Goal: Task Accomplishment & Management: Manage account settings

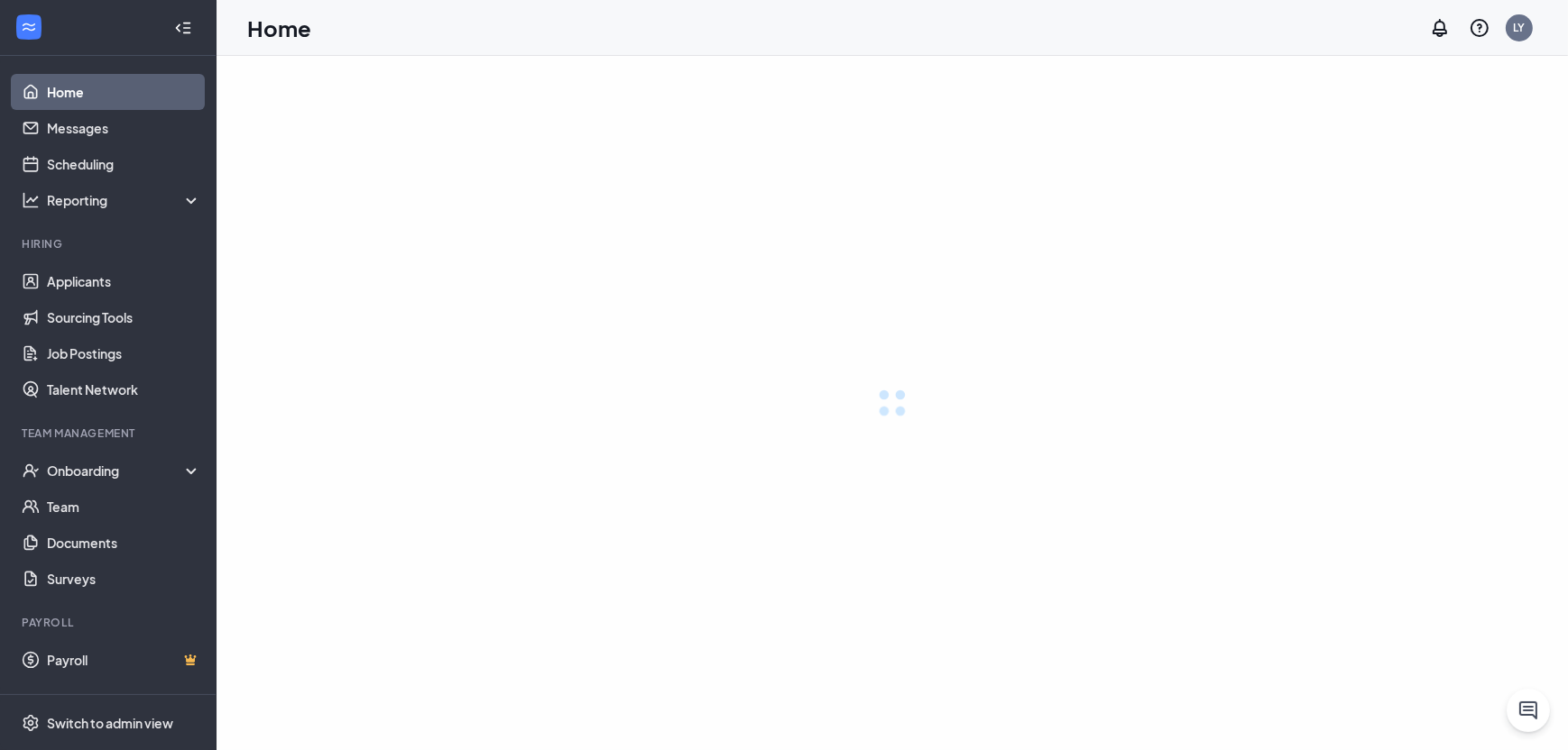
click at [98, 441] on div "Team Management" at bounding box center [109, 434] width 176 height 18
click at [103, 470] on div "Onboarding" at bounding box center [117, 471] width 139 height 18
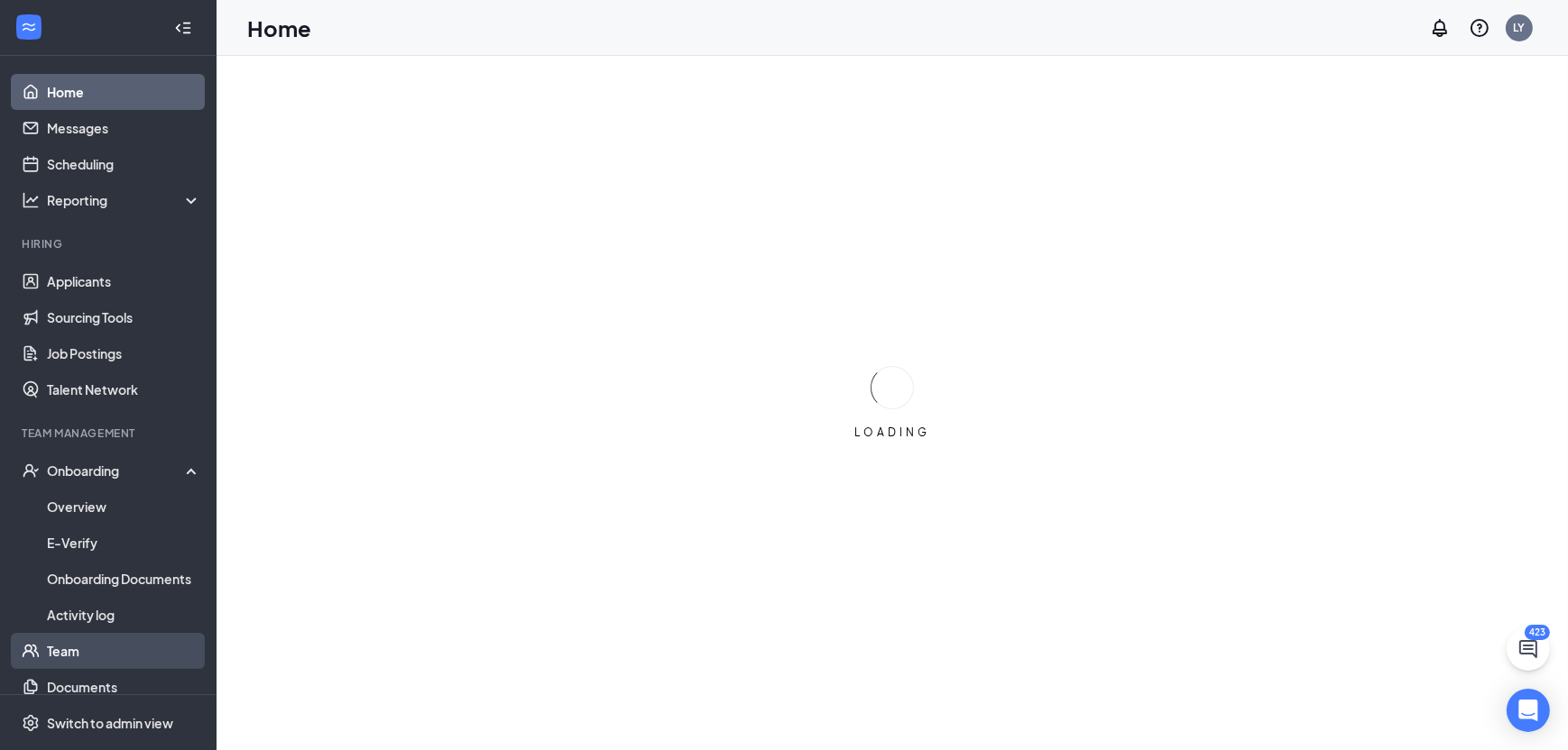
click at [73, 652] on link "Team" at bounding box center [125, 650] width 155 height 36
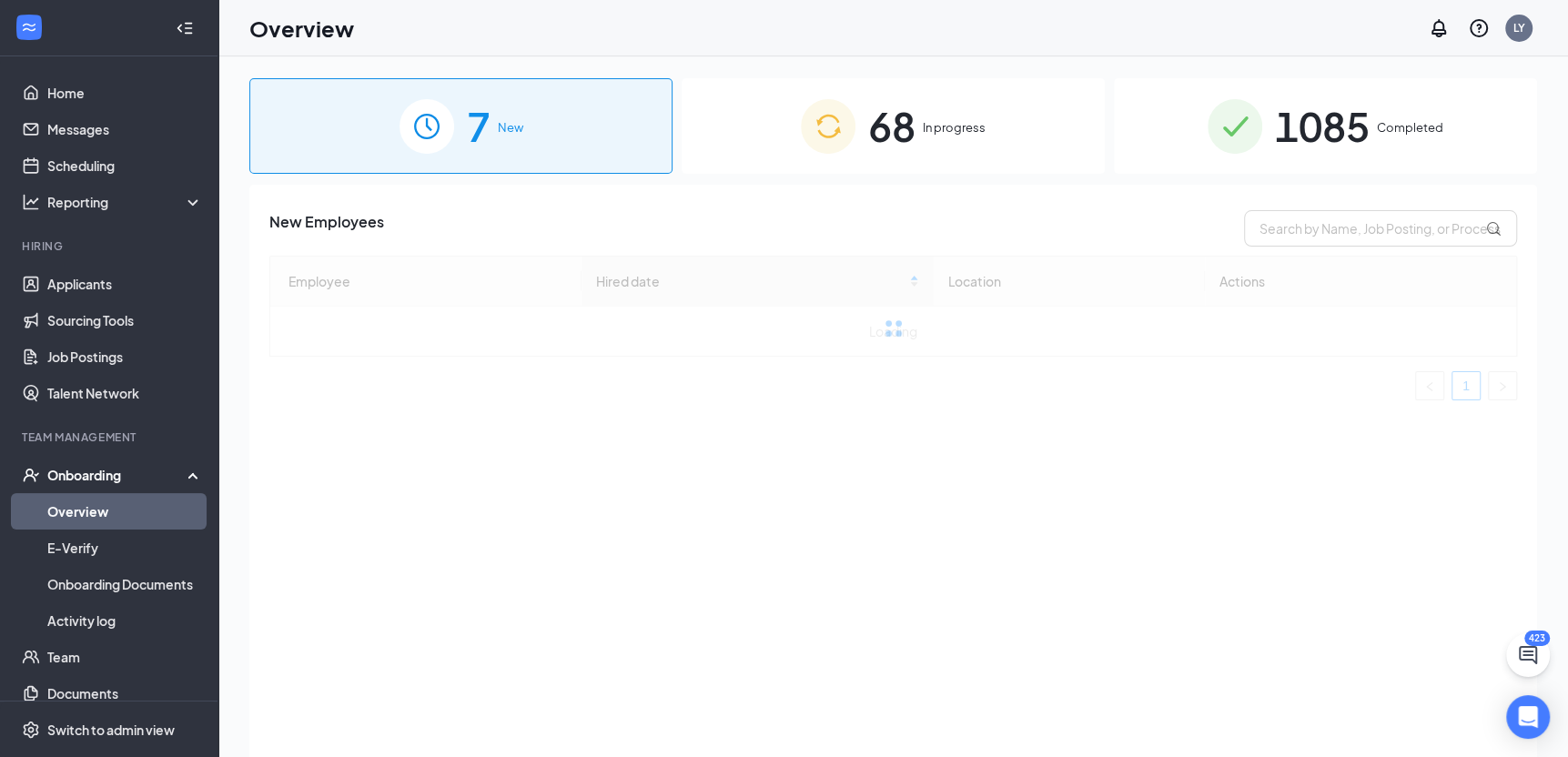
click at [1303, 133] on span "1085" at bounding box center [1321, 126] width 95 height 62
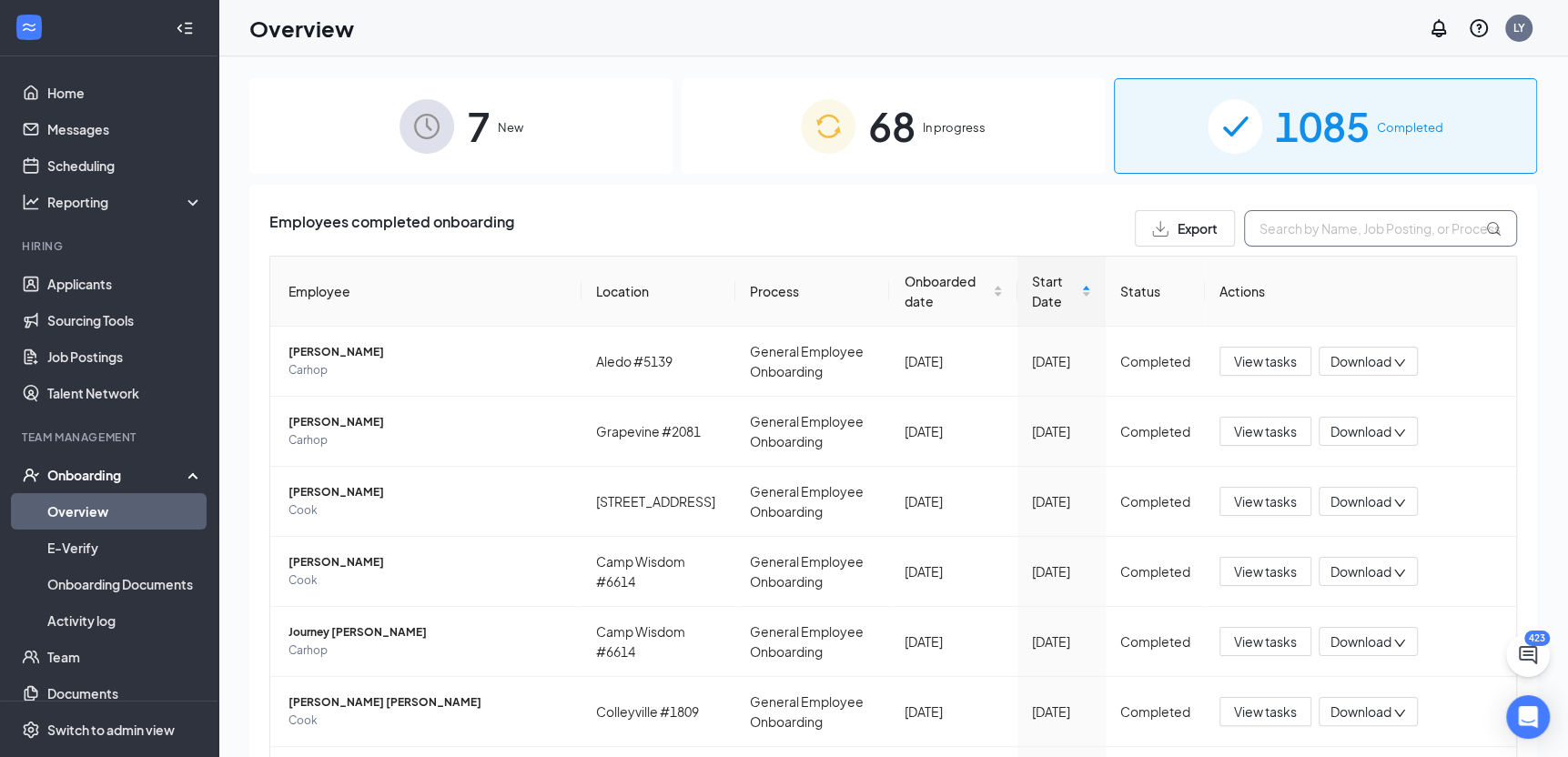
click at [1303, 235] on input "text" at bounding box center [1380, 228] width 273 height 36
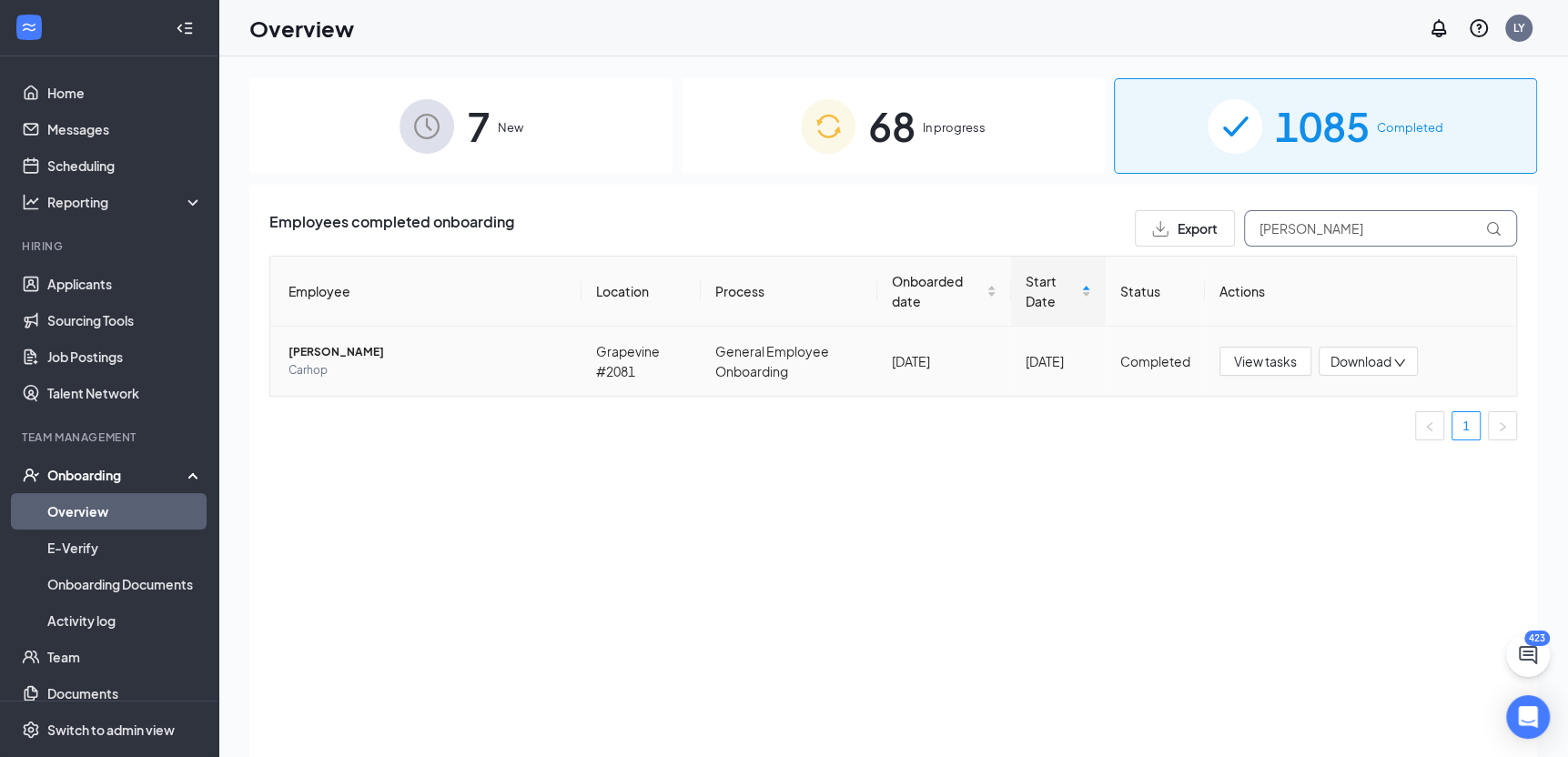
type input "[PERSON_NAME]"
click at [507, 365] on span "Carhop" at bounding box center [427, 370] width 278 height 19
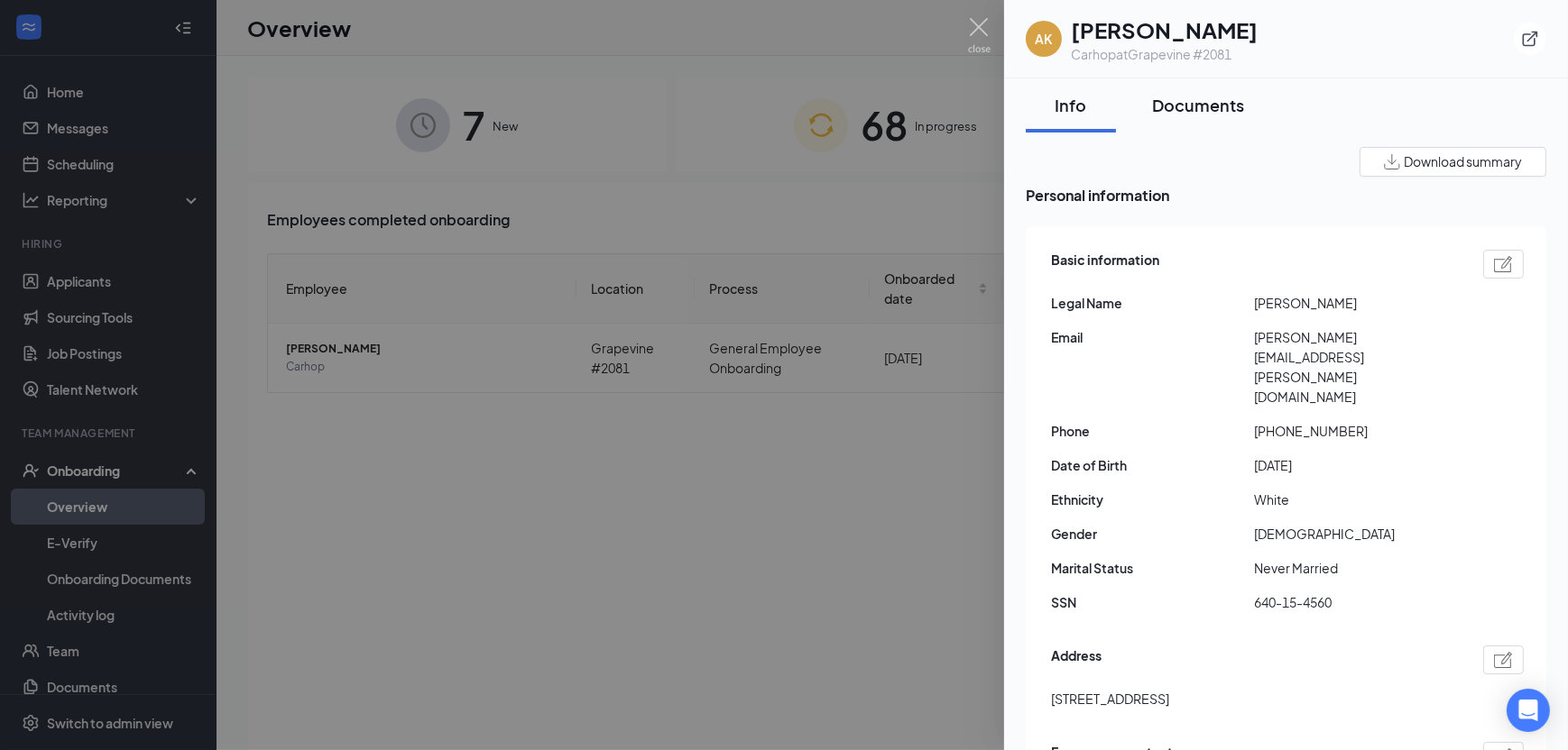
click at [1207, 105] on div "Documents" at bounding box center [1197, 104] width 92 height 22
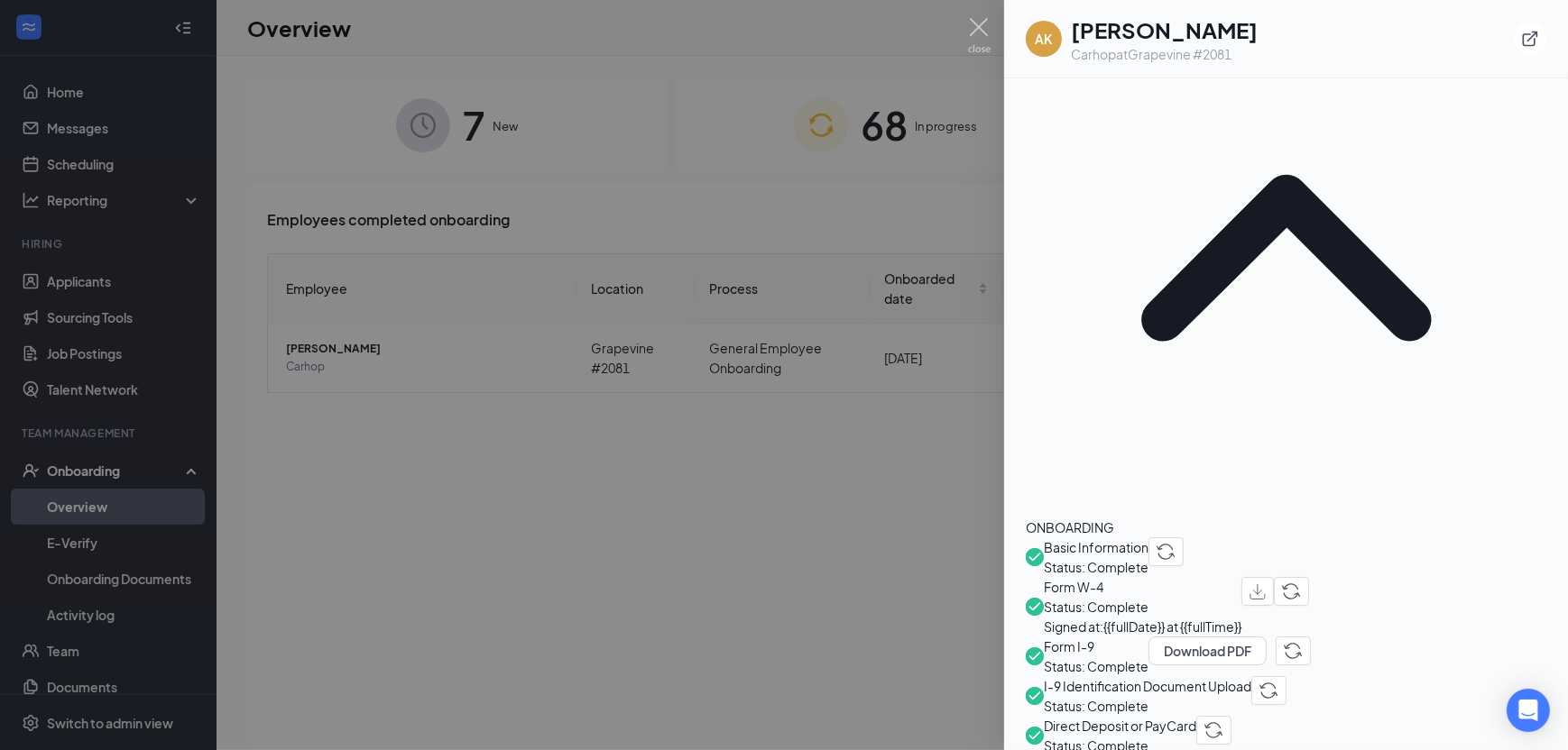
scroll to position [271, 0]
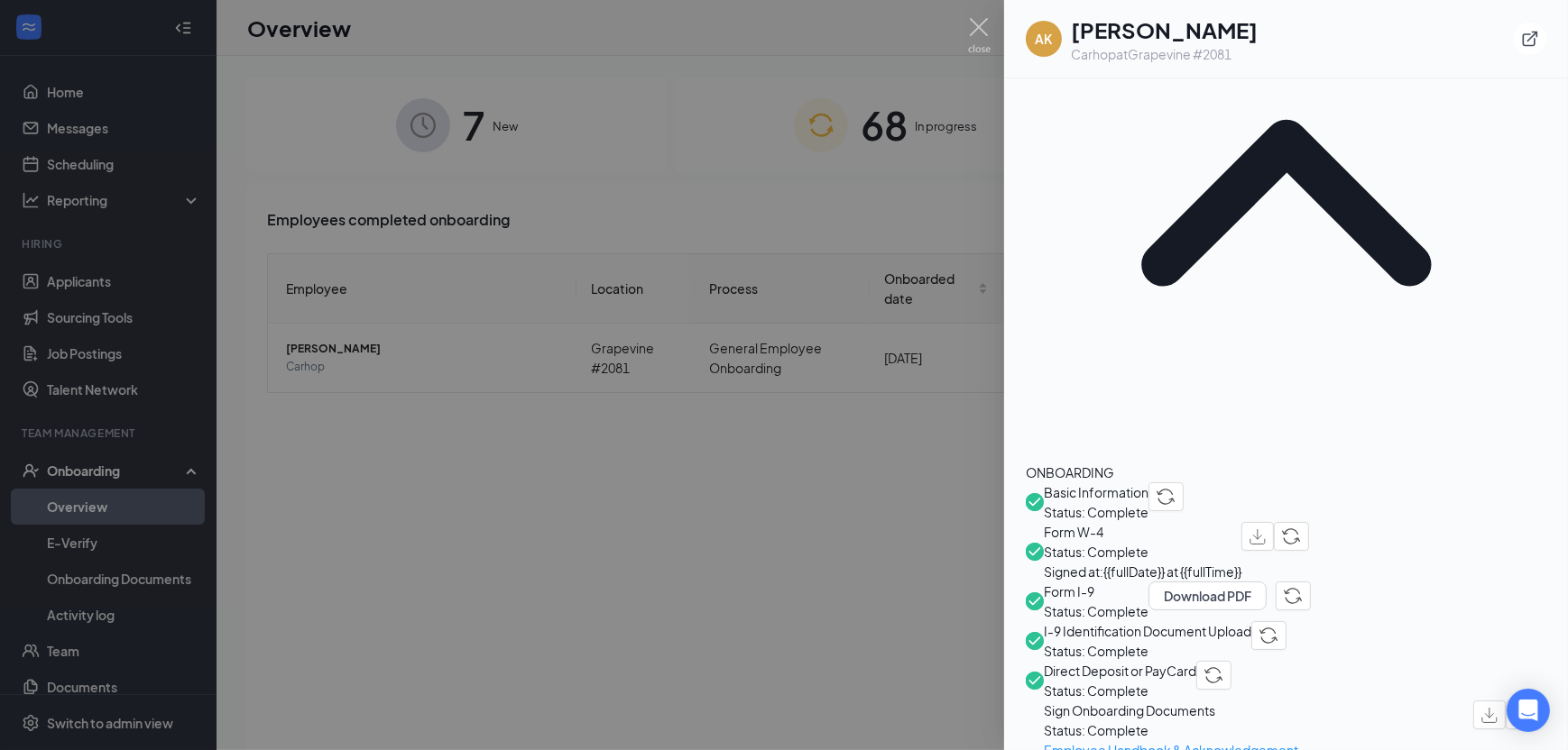
click at [1193, 661] on span "Direct Deposit or PayCard" at bounding box center [1119, 671] width 153 height 20
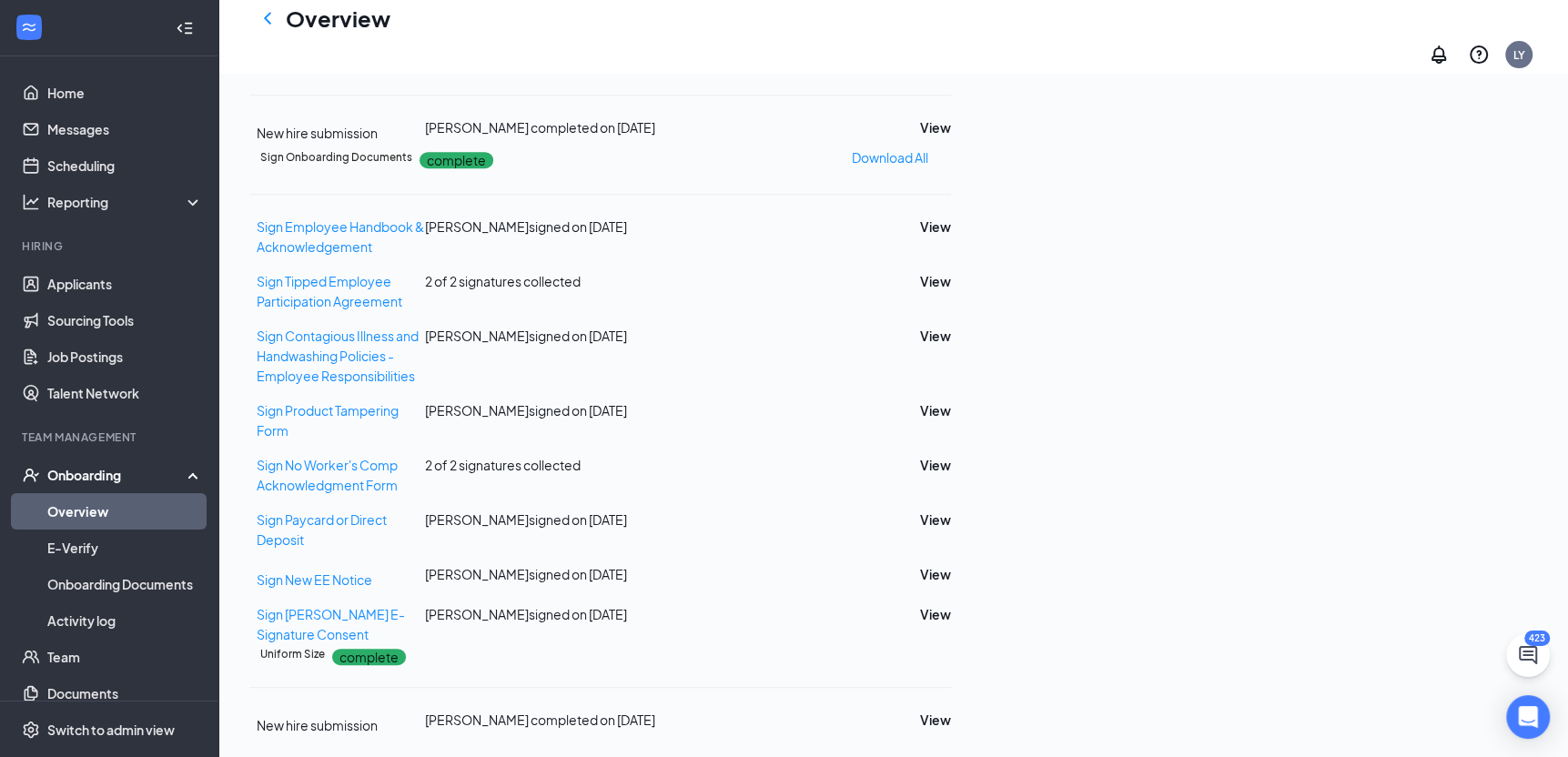
scroll to position [923, 0]
click at [951, 138] on button "View" at bounding box center [935, 127] width 31 height 20
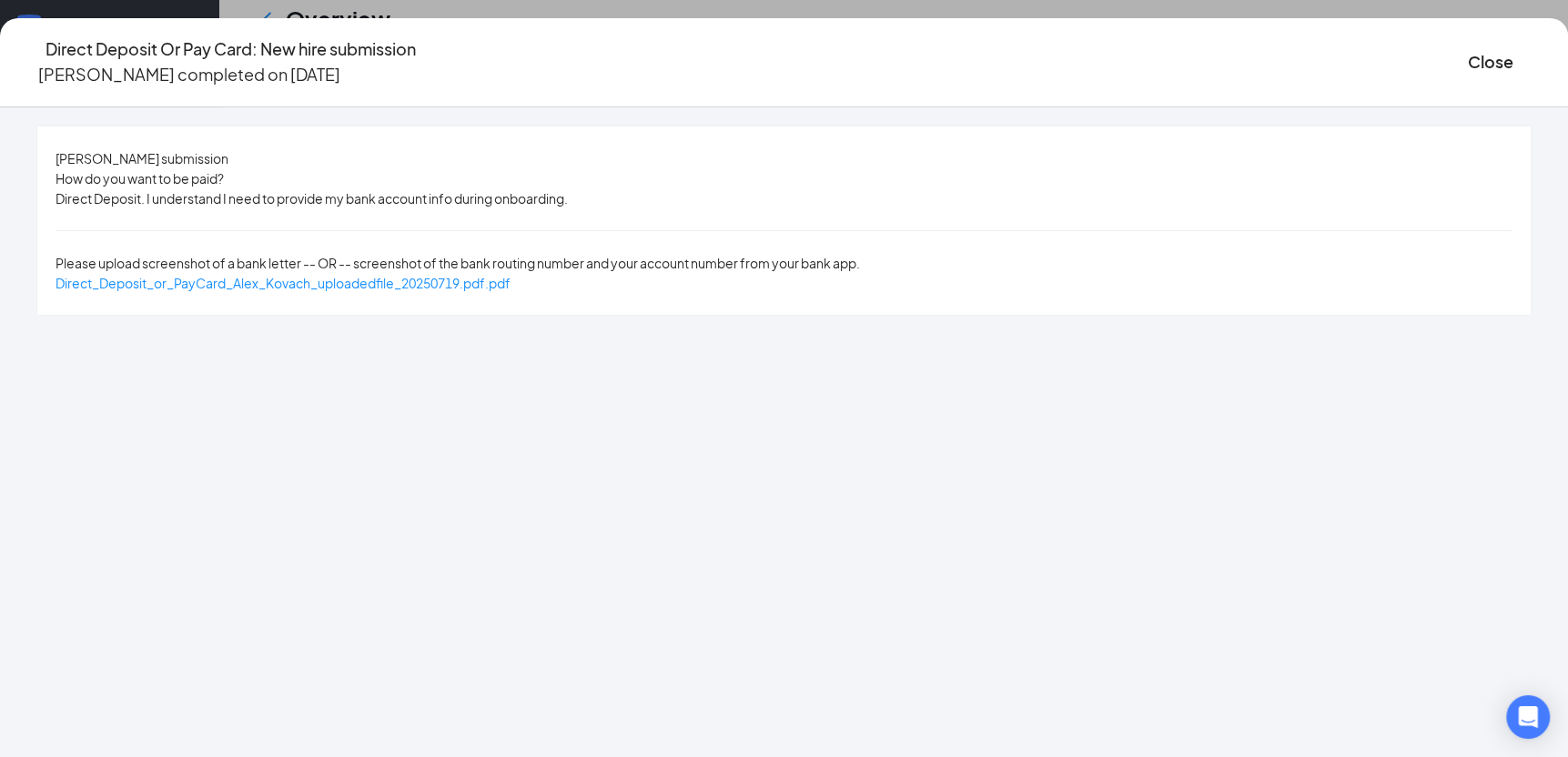
click at [510, 273] on div "Direct_Deposit_or_PayCard_Alex_Kovach_uploadedfile_20250719.pdf.pdf" at bounding box center [283, 283] width 454 height 20
click at [510, 275] on span "Direct_Deposit_or_PayCard_Alex_Kovach_uploadedfile_20250719.pdf.pdf" at bounding box center [283, 283] width 454 height 17
click at [1468, 69] on button "Close" at bounding box center [1490, 61] width 46 height 25
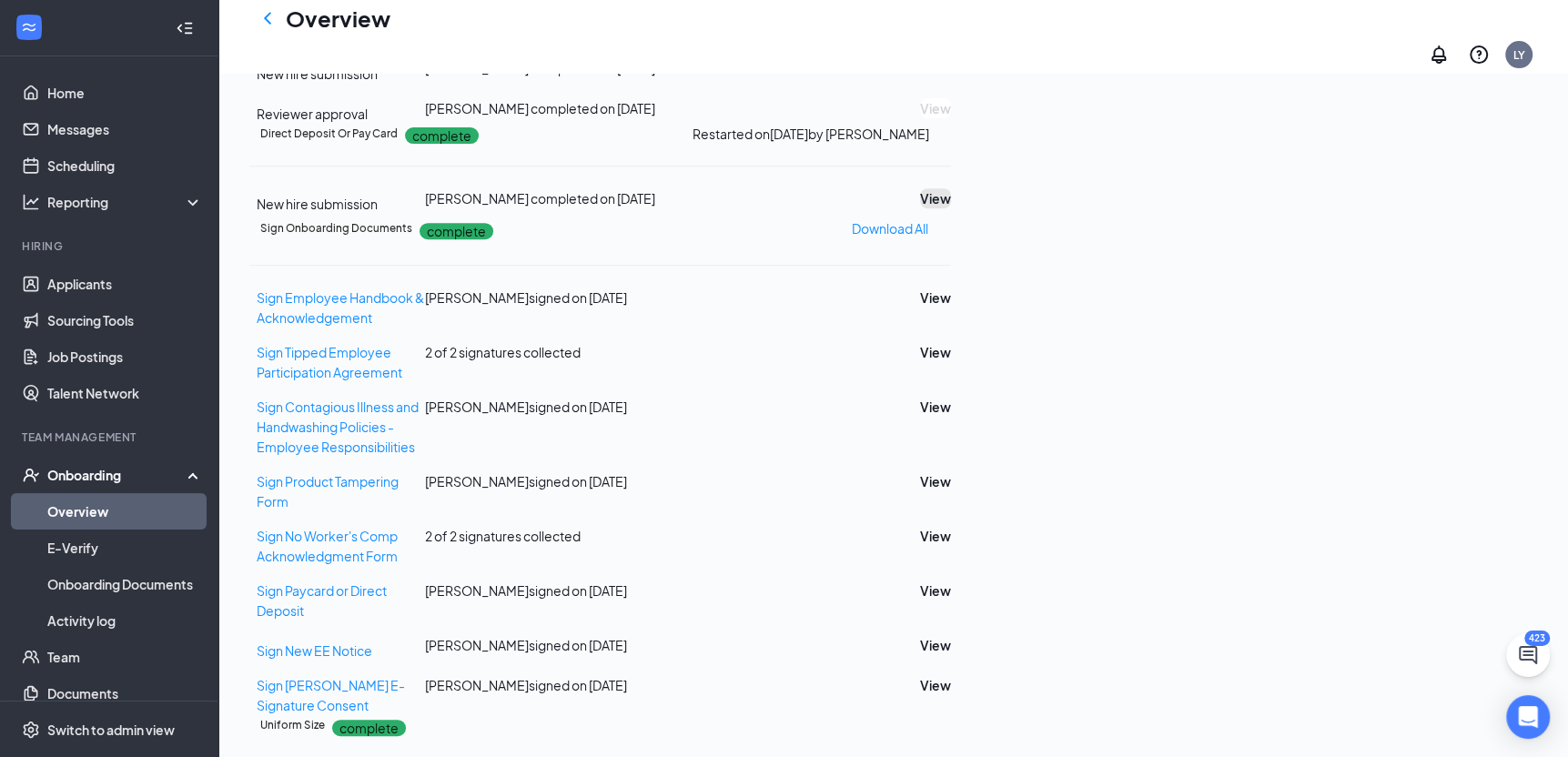
scroll to position [559, 0]
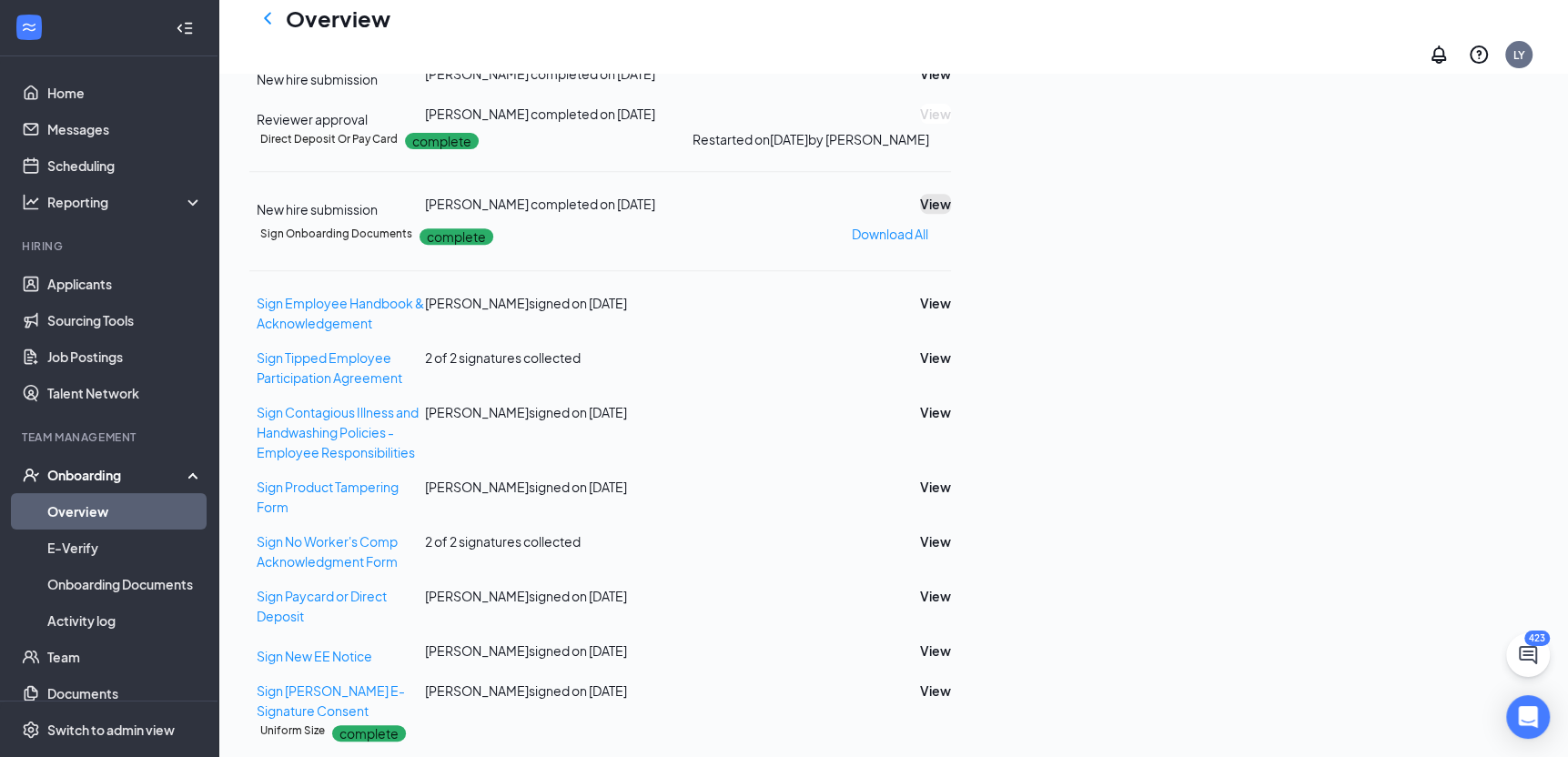
click at [951, 214] on button "View" at bounding box center [935, 204] width 31 height 20
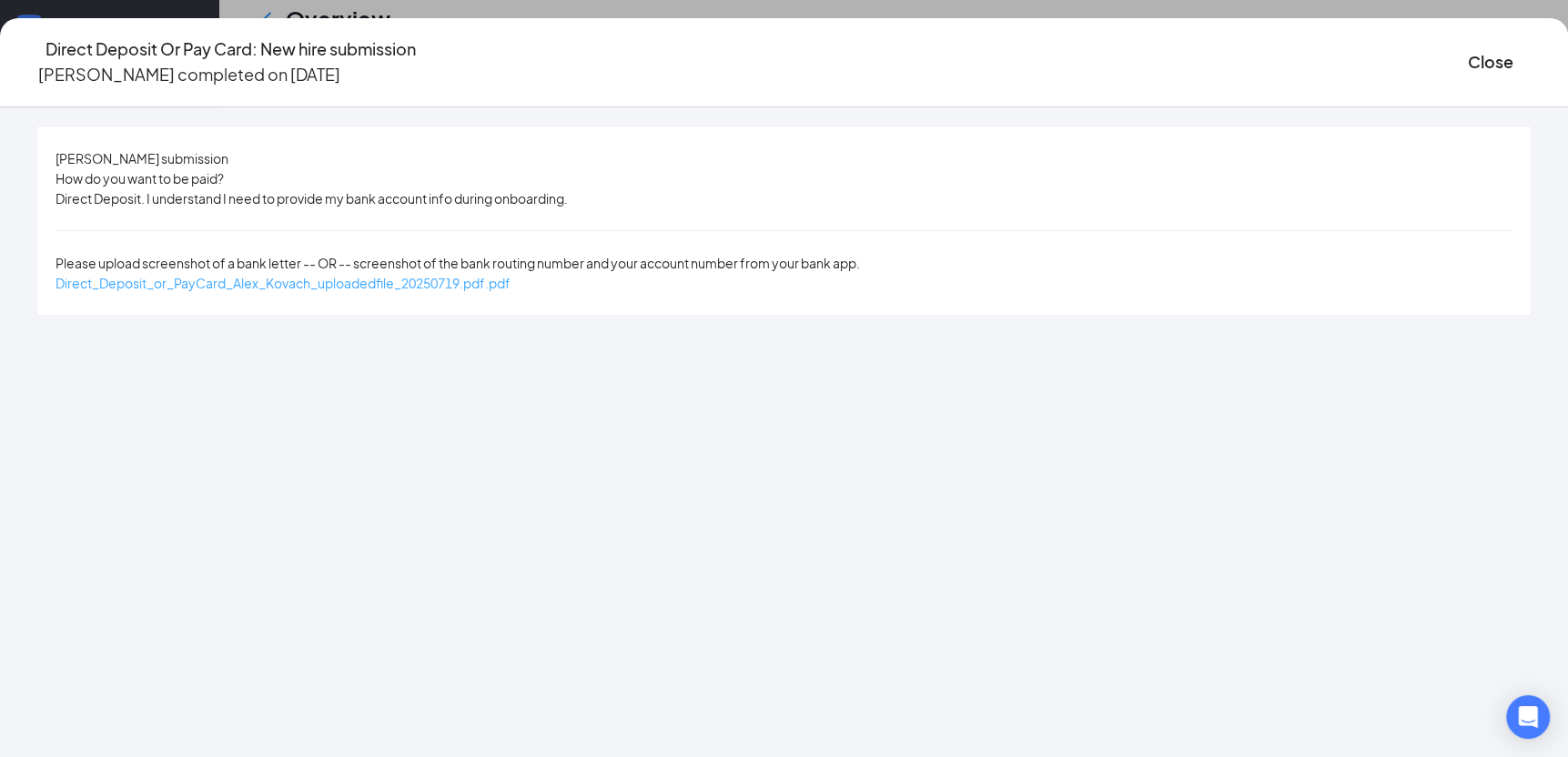
click at [510, 275] on span "Direct_Deposit_or_PayCard_Alex_Kovach_uploadedfile_20250719.pdf.pdf" at bounding box center [283, 283] width 454 height 17
click at [1468, 60] on button "Close" at bounding box center [1490, 61] width 46 height 25
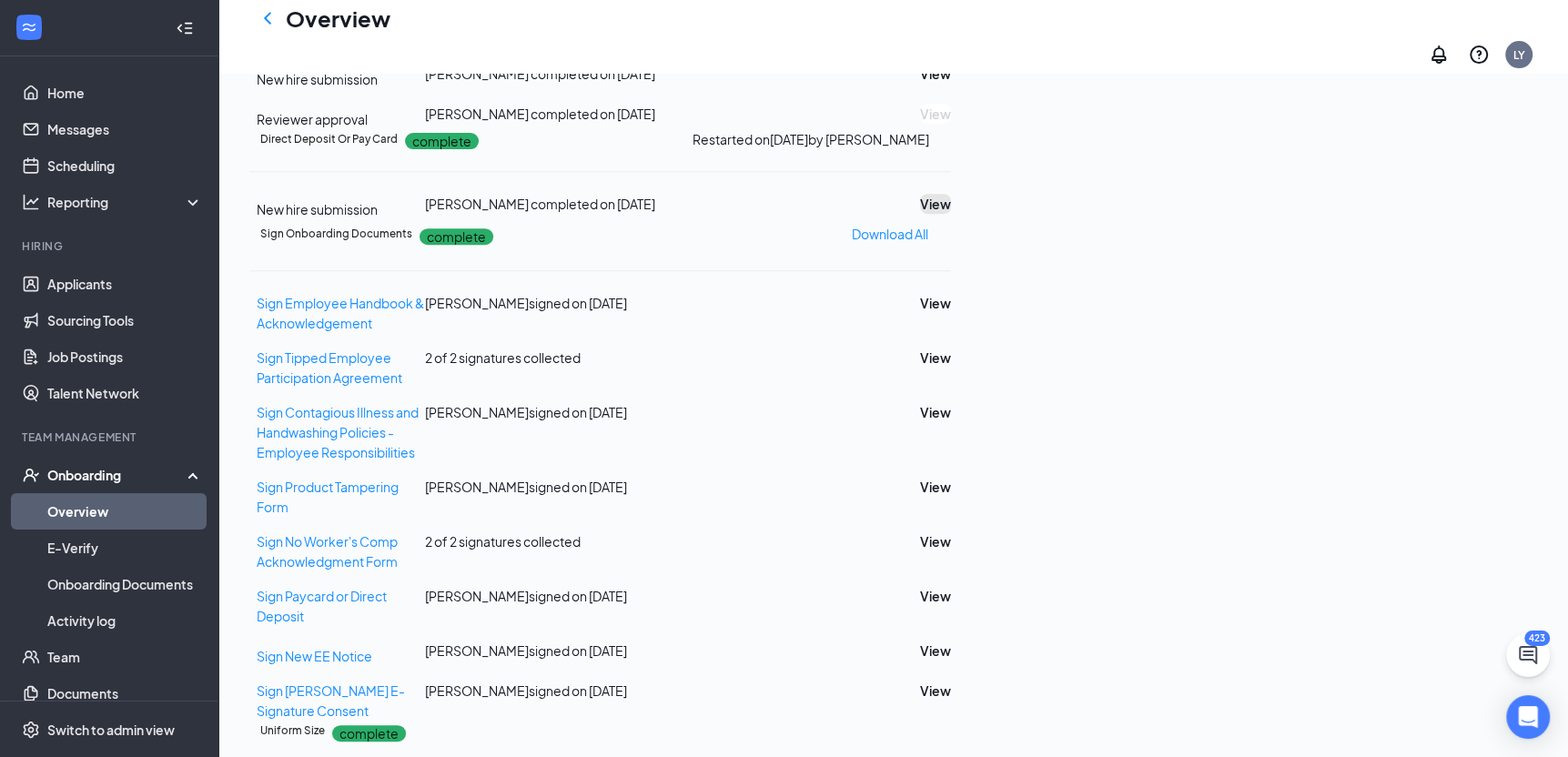
click at [951, 214] on button "View" at bounding box center [935, 204] width 31 height 20
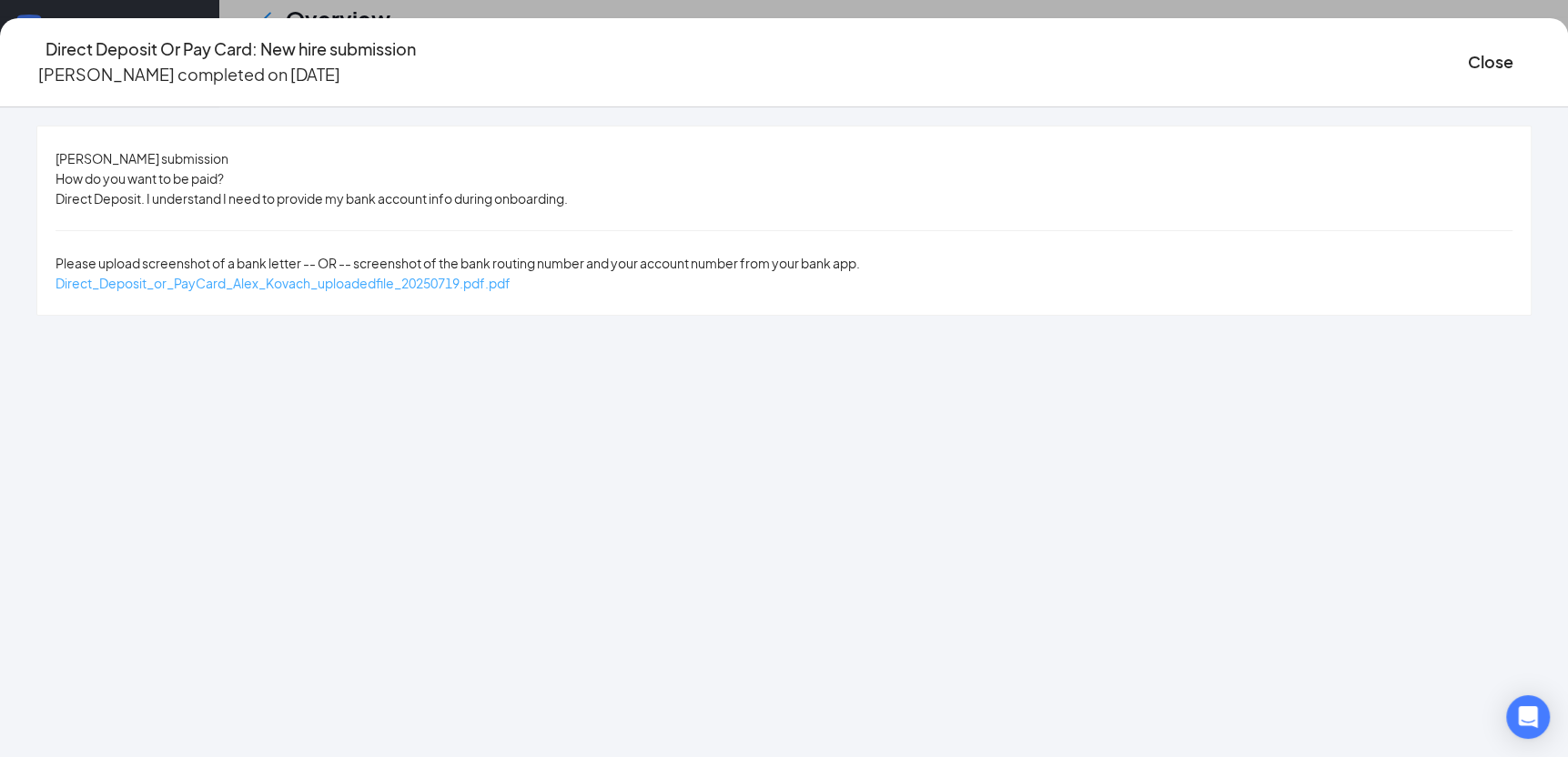
click at [510, 275] on span "Direct_Deposit_or_PayCard_Alex_Kovach_uploadedfile_20250719.pdf.pdf" at bounding box center [283, 283] width 454 height 17
click at [1468, 49] on button "Close" at bounding box center [1490, 61] width 46 height 25
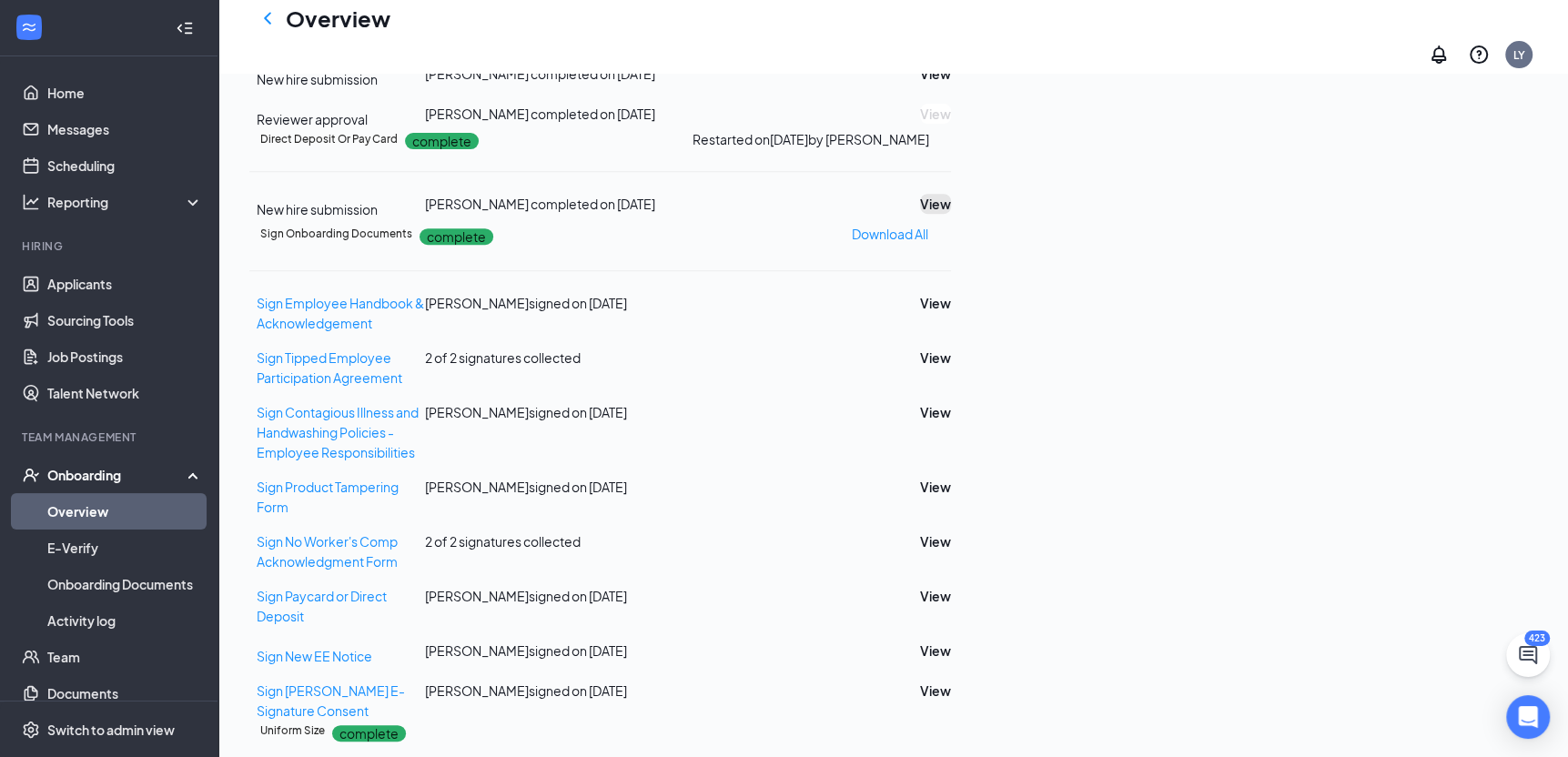
click at [951, 214] on button "View" at bounding box center [935, 204] width 31 height 20
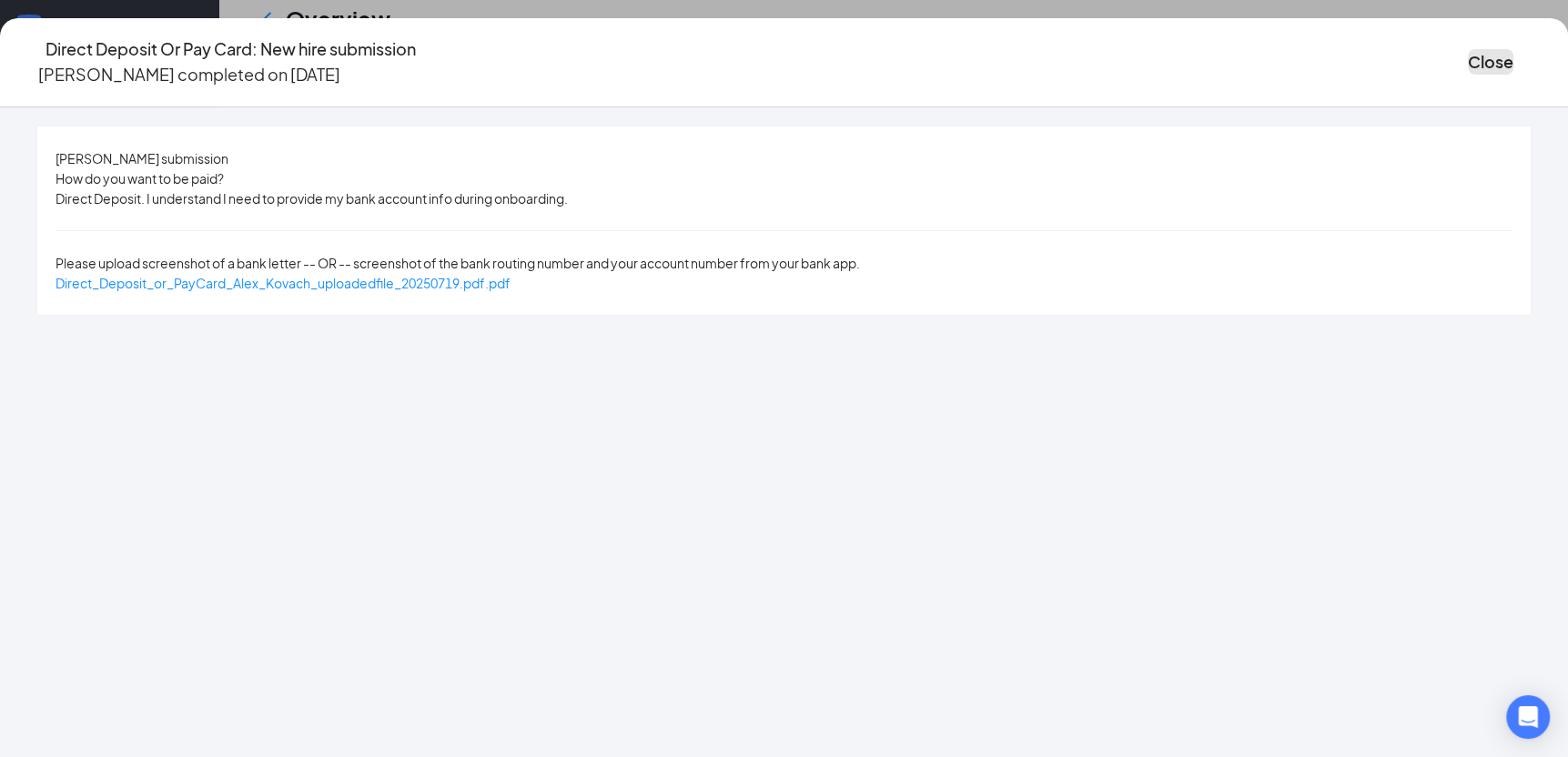
click at [1468, 62] on button "Close" at bounding box center [1490, 61] width 46 height 25
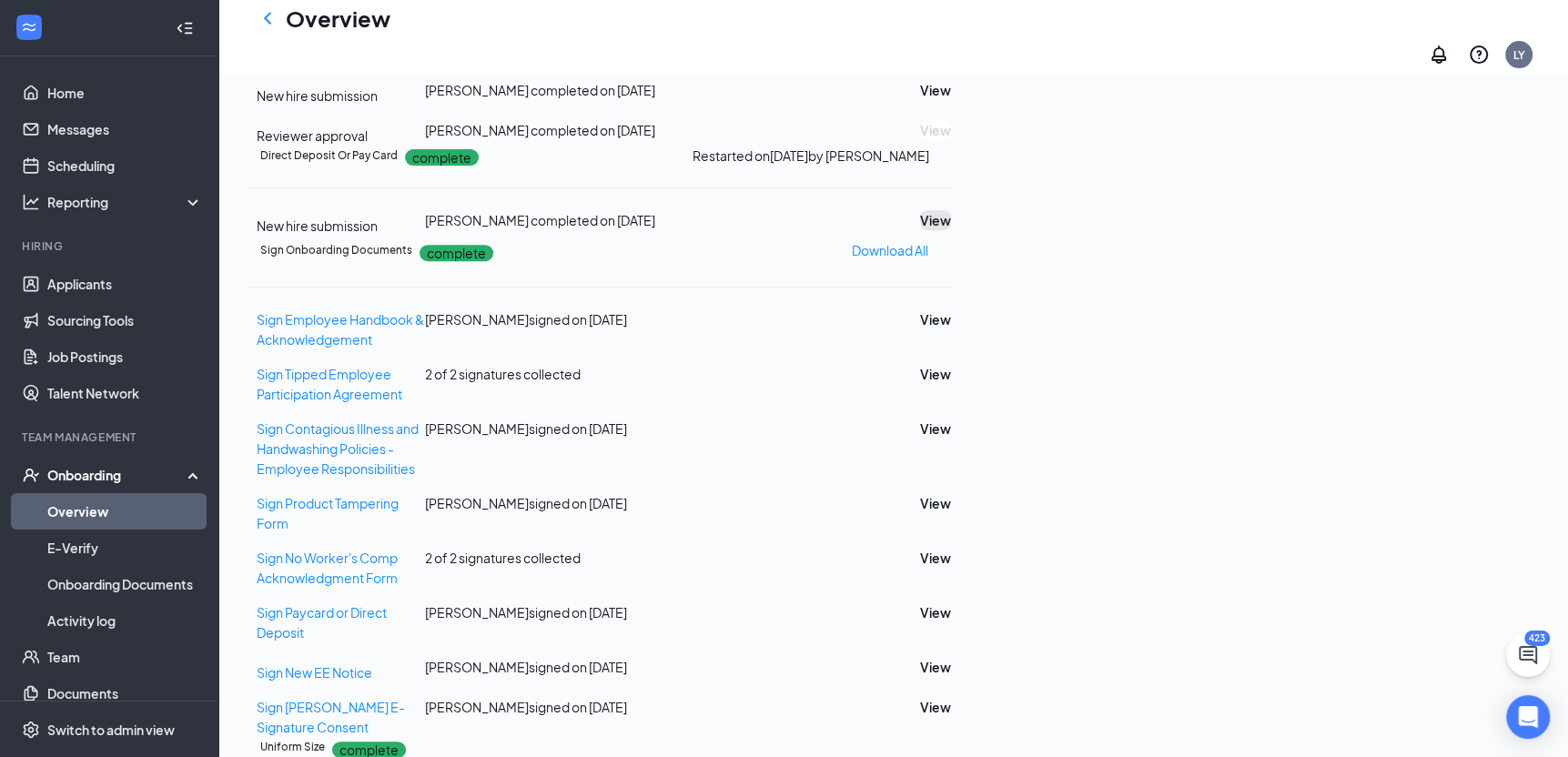
scroll to position [650, 0]
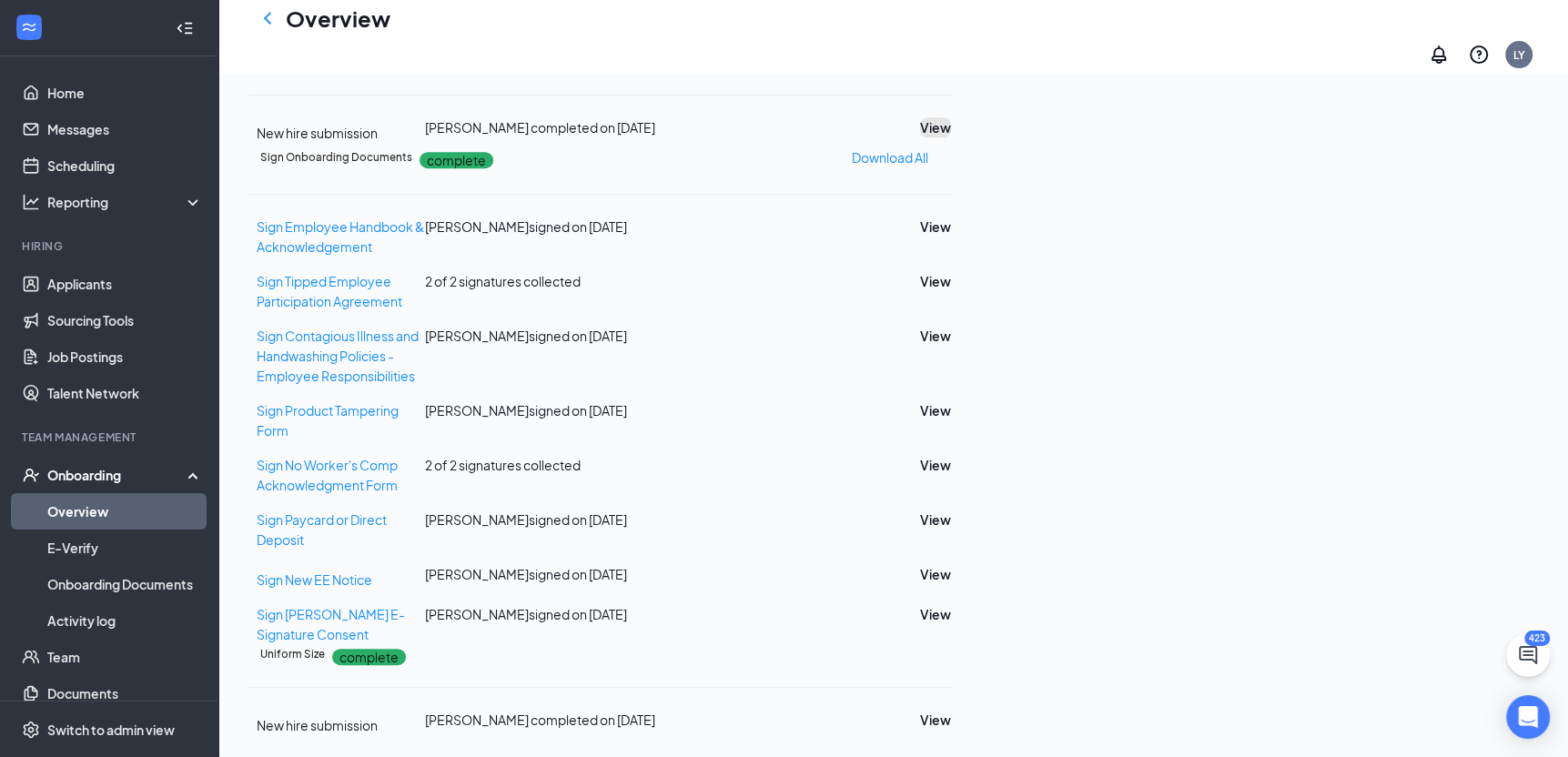
click at [951, 138] on button "View" at bounding box center [935, 127] width 31 height 20
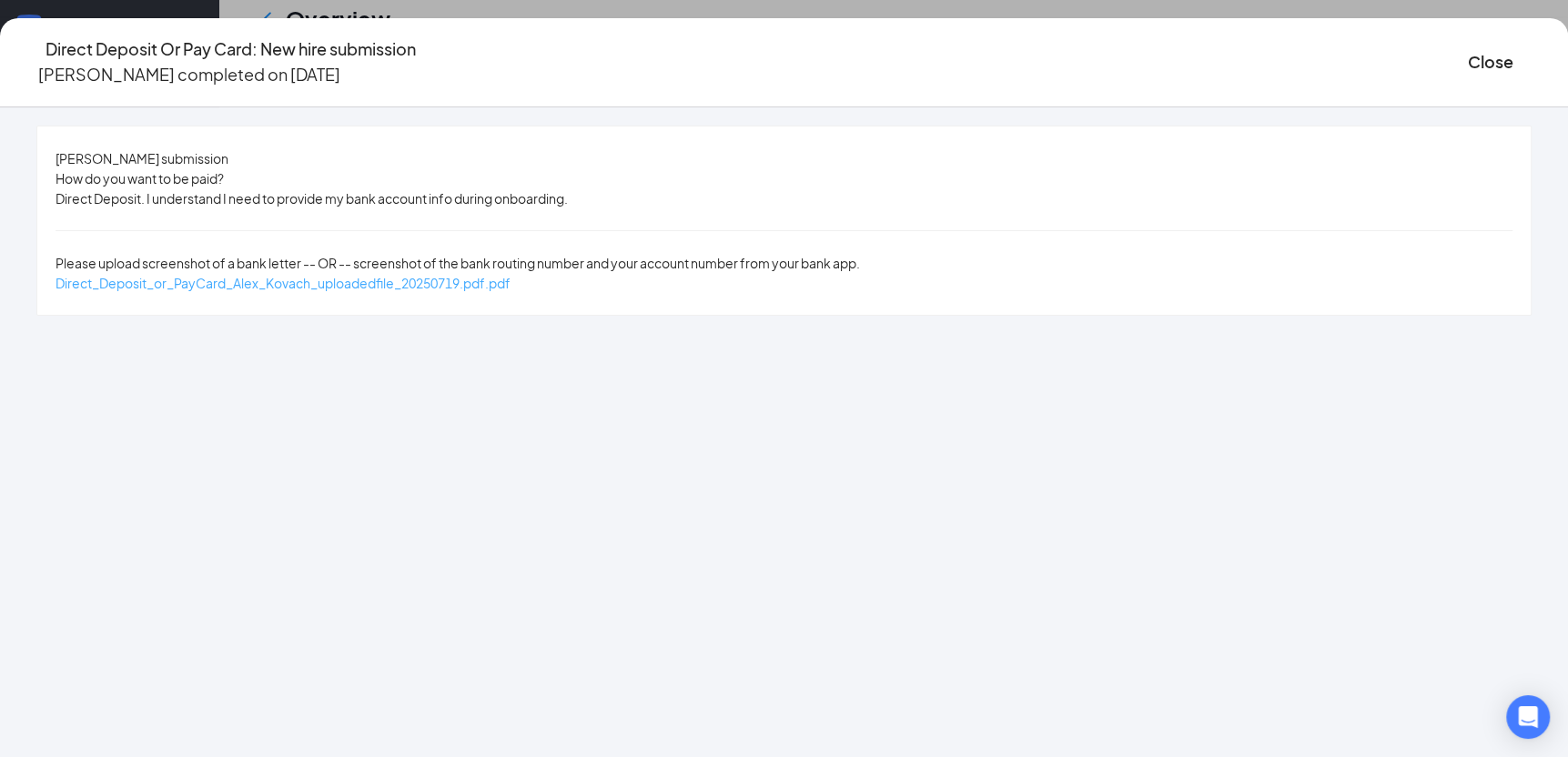
click at [510, 275] on span "Direct_Deposit_or_PayCard_Alex_Kovach_uploadedfile_20250719.pdf.pdf" at bounding box center [283, 283] width 454 height 17
click at [1468, 62] on button "Close" at bounding box center [1490, 61] width 46 height 25
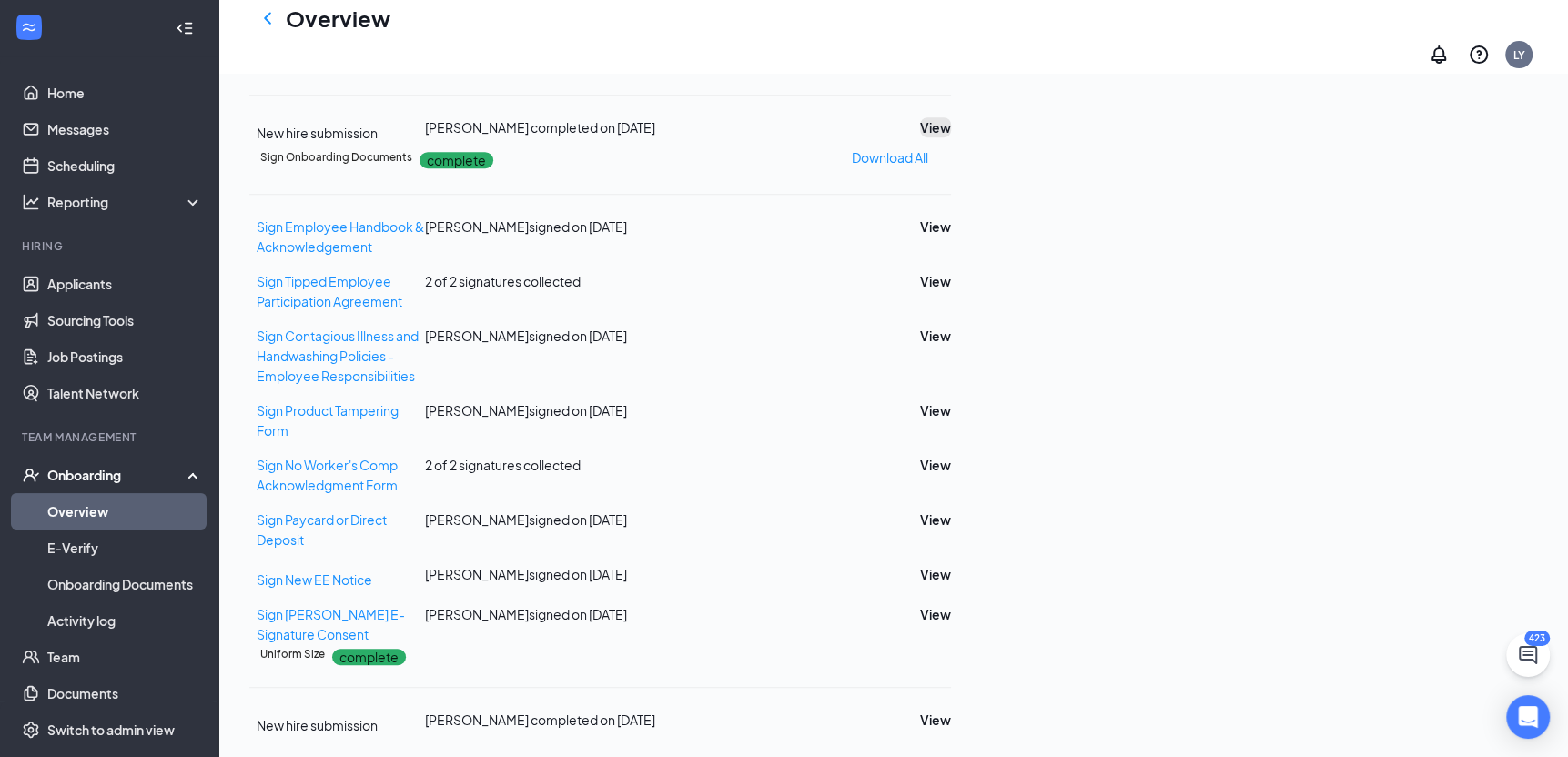
scroll to position [1014, 0]
click at [387, 511] on span "Sign Paycard or Direct Deposit" at bounding box center [321, 529] width 130 height 36
click at [951, 138] on button "View" at bounding box center [935, 127] width 31 height 20
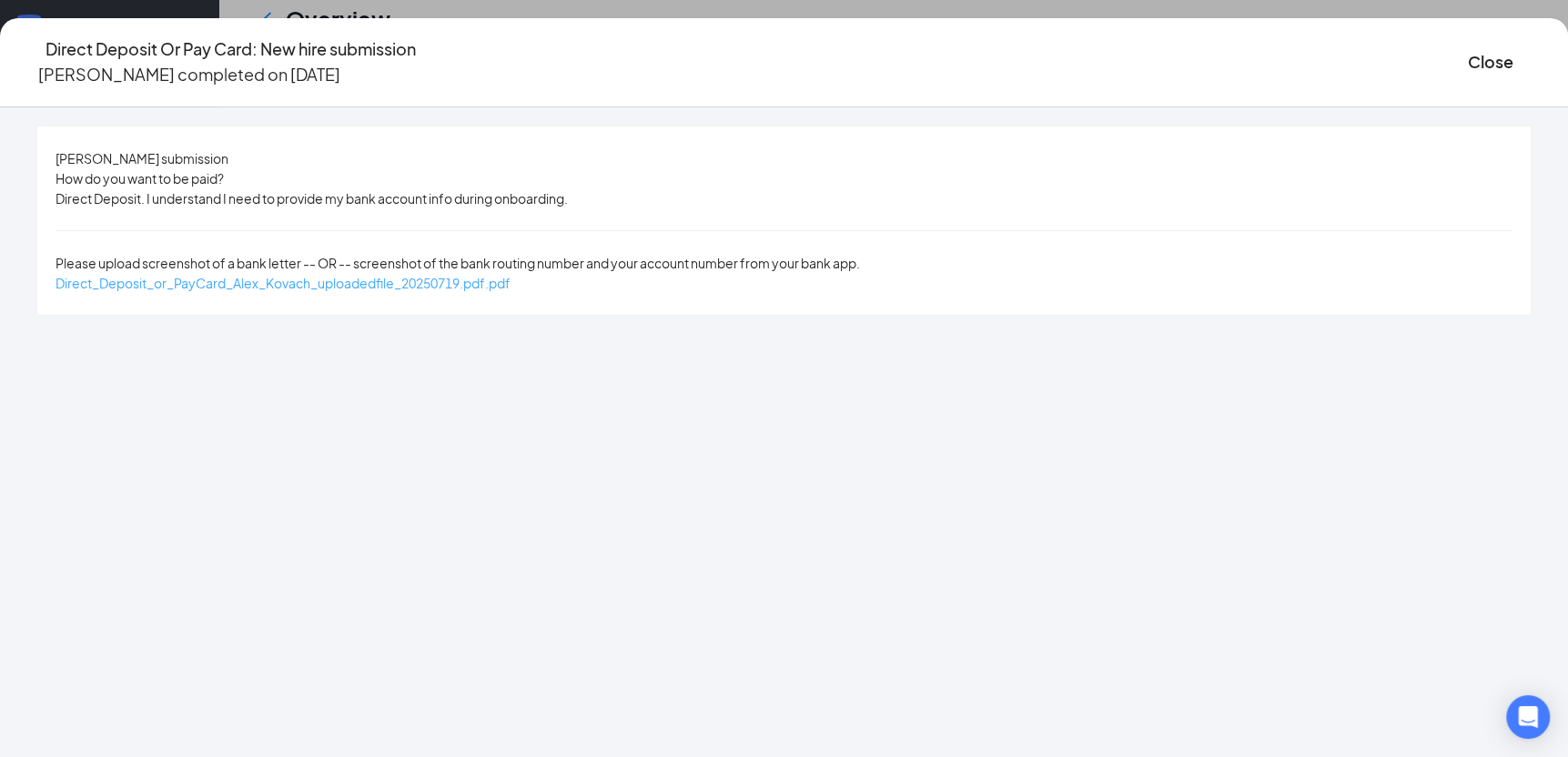
click at [493, 275] on span "Direct_Deposit_or_PayCard_Alex_Kovach_uploadedfile_20250719.pdf.pdf" at bounding box center [283, 283] width 454 height 17
click at [1468, 68] on button "Close" at bounding box center [1490, 61] width 46 height 25
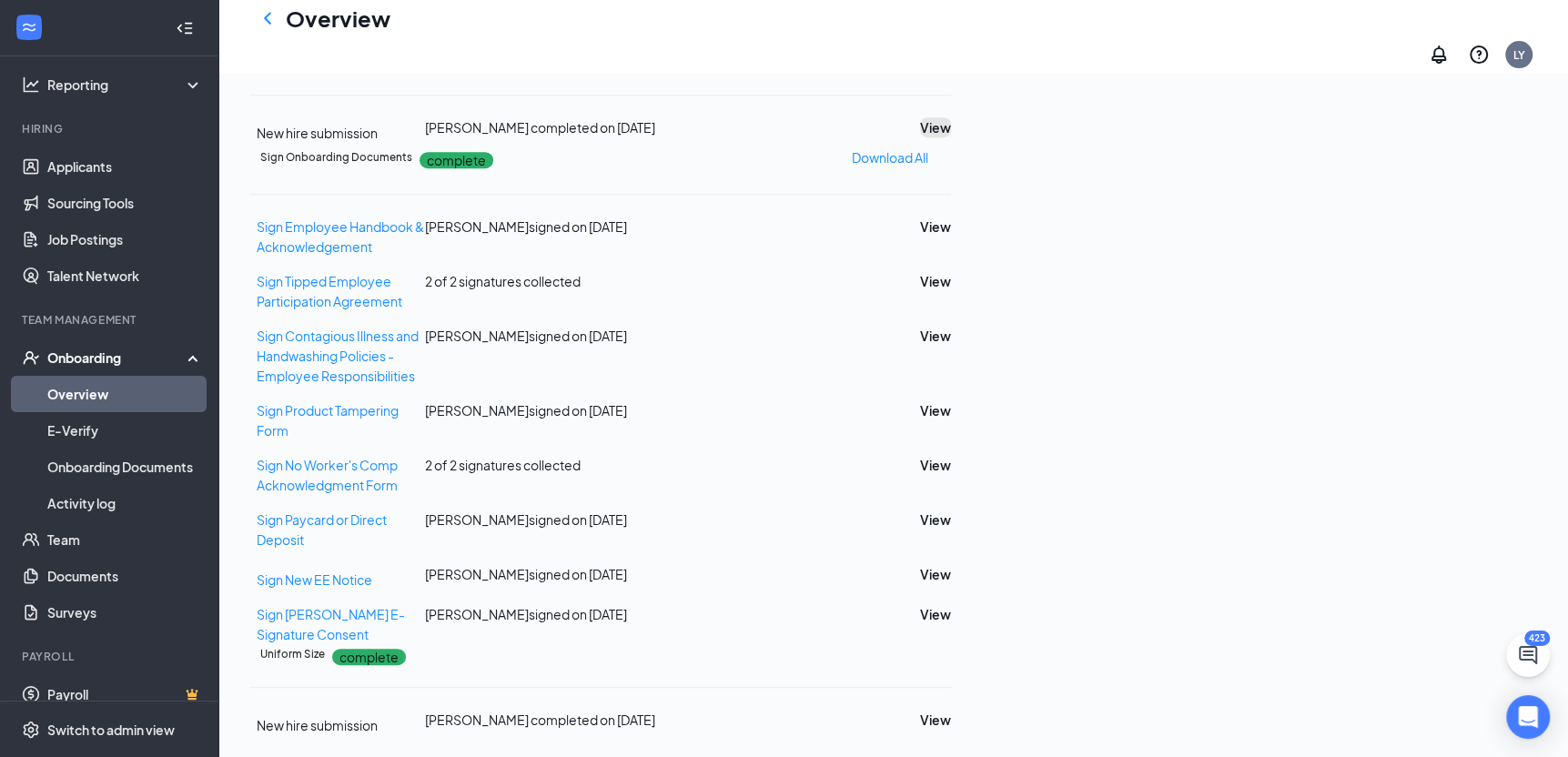
scroll to position [137, 0]
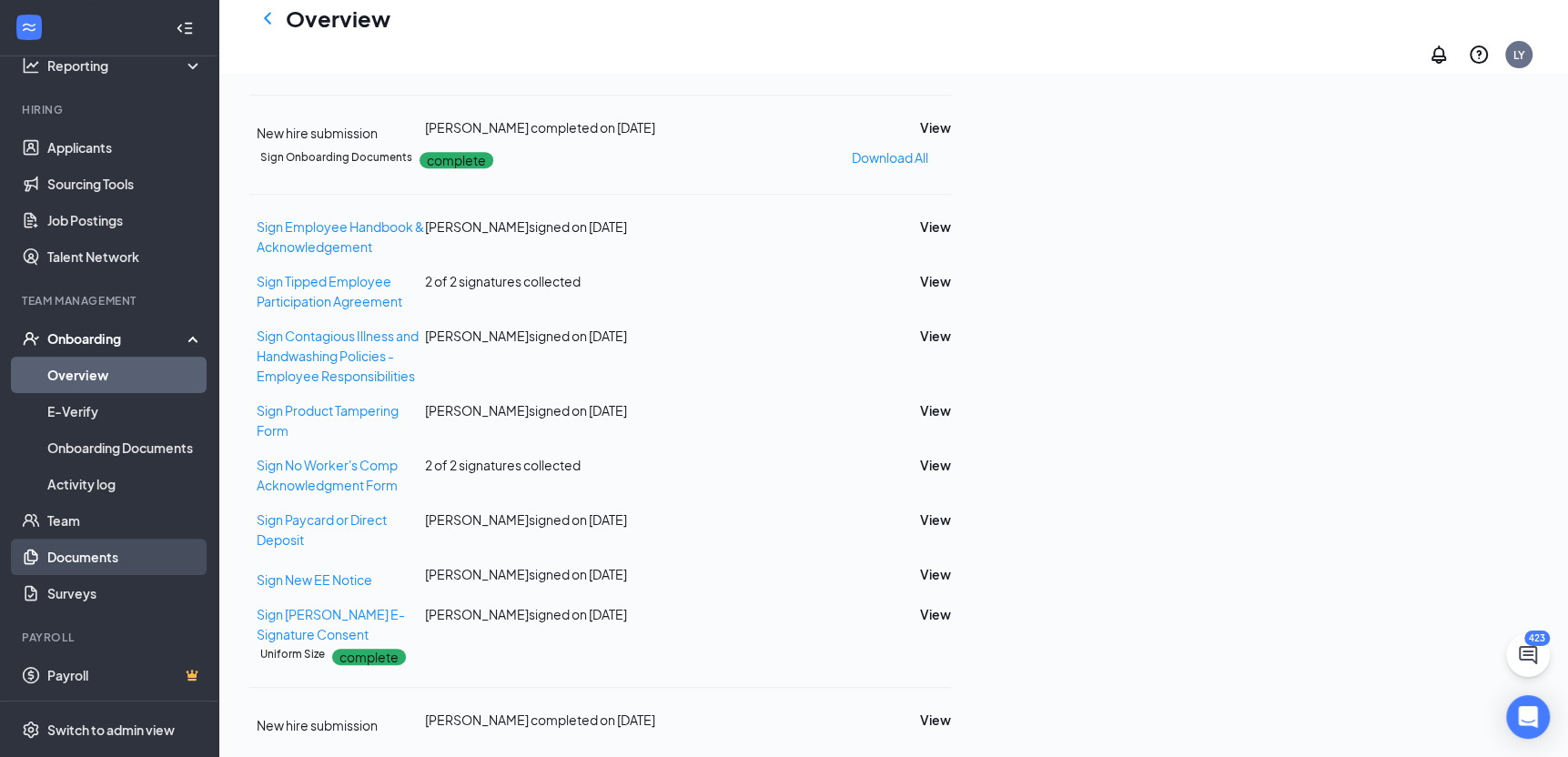
click at [101, 554] on link "Documents" at bounding box center [126, 556] width 156 height 36
